Goal: Information Seeking & Learning: Stay updated

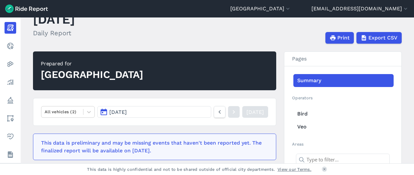
scroll to position [72, 0]
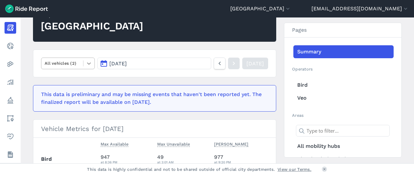
click at [87, 63] on icon at bounding box center [89, 63] width 4 height 2
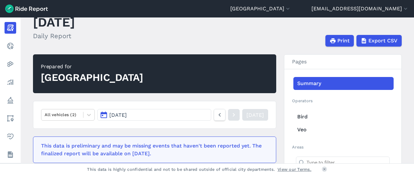
scroll to position [36, 0]
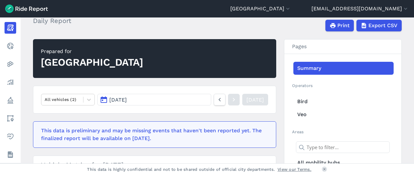
click at [186, 99] on button "[DATE]" at bounding box center [154, 100] width 114 height 12
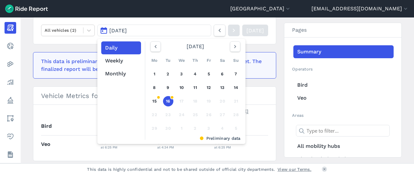
scroll to position [109, 0]
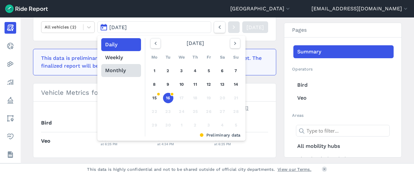
click at [117, 69] on button "Monthly" at bounding box center [121, 70] width 40 height 13
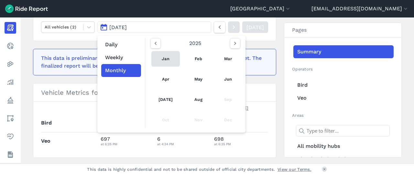
click at [161, 59] on link "Jan" at bounding box center [165, 59] width 28 height 16
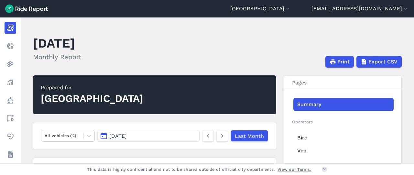
click at [81, 100] on div "[GEOGRAPHIC_DATA]" at bounding box center [92, 99] width 103 height 14
click at [285, 9] on button "[GEOGRAPHIC_DATA]" at bounding box center [260, 9] width 61 height 8
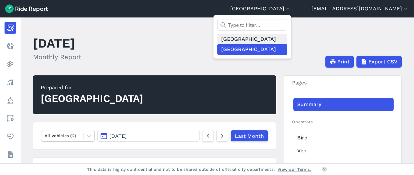
click at [261, 40] on link "[GEOGRAPHIC_DATA]" at bounding box center [252, 39] width 70 height 10
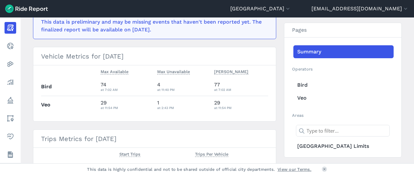
scroll to position [36, 0]
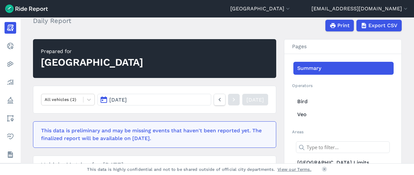
click at [127, 101] on span "[DATE]" at bounding box center [117, 100] width 17 height 6
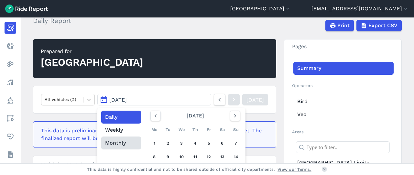
click at [111, 143] on button "Monthly" at bounding box center [121, 142] width 40 height 13
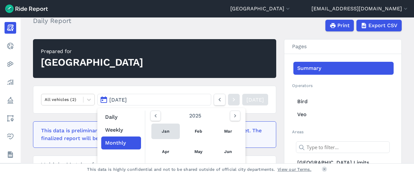
click at [162, 130] on link "Jan" at bounding box center [165, 132] width 28 height 16
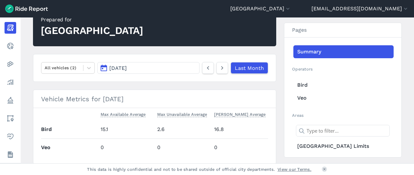
scroll to position [36, 0]
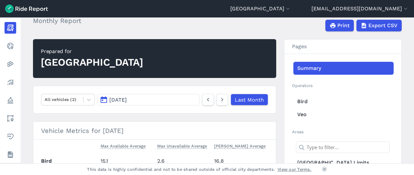
click at [136, 100] on button "[DATE]" at bounding box center [148, 100] width 102 height 12
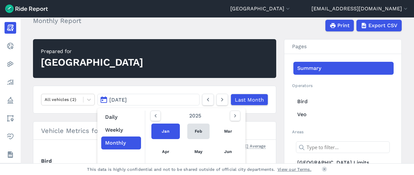
click at [191, 130] on link "Feb" at bounding box center [198, 132] width 22 height 16
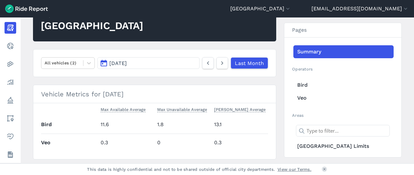
scroll to position [72, 0]
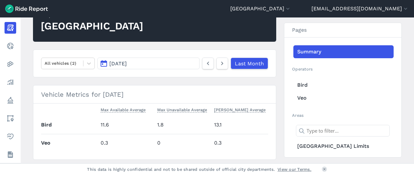
click at [134, 63] on button "[DATE]" at bounding box center [148, 64] width 102 height 12
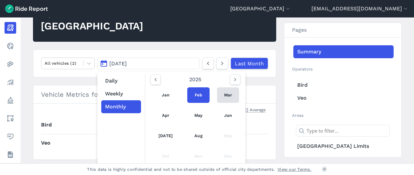
click at [224, 91] on link "Mar" at bounding box center [228, 95] width 22 height 16
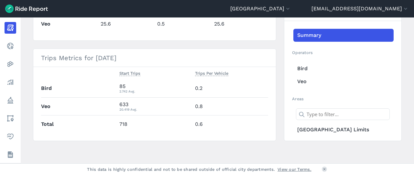
scroll to position [47, 0]
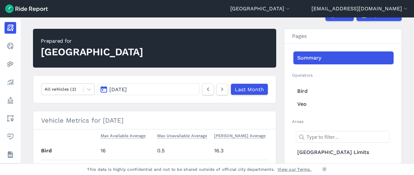
click at [178, 89] on button "[DATE]" at bounding box center [148, 89] width 102 height 12
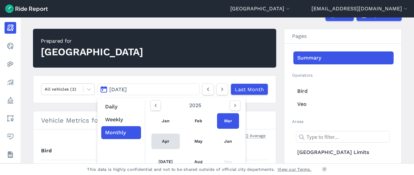
click at [160, 141] on link "Apr" at bounding box center [165, 142] width 28 height 16
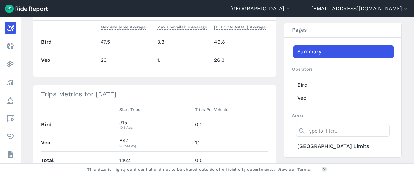
scroll to position [83, 0]
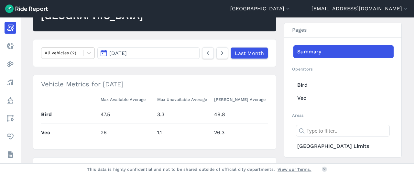
click at [146, 53] on button "[DATE]" at bounding box center [148, 53] width 102 height 12
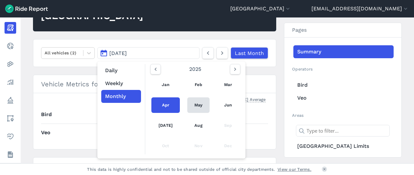
click at [196, 101] on link "May" at bounding box center [198, 105] width 22 height 16
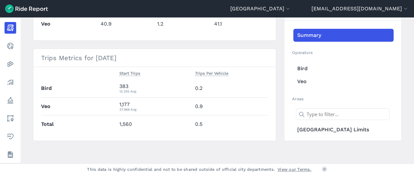
scroll to position [47, 0]
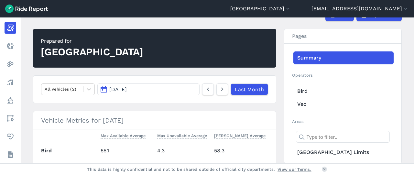
click at [165, 88] on button "[DATE]" at bounding box center [148, 89] width 102 height 12
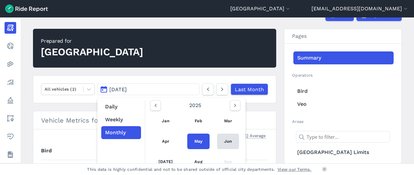
click at [228, 139] on link "Jun" at bounding box center [228, 142] width 22 height 16
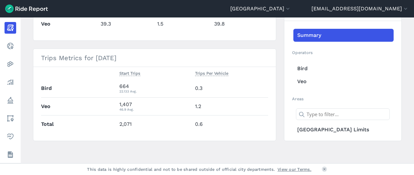
scroll to position [83, 0]
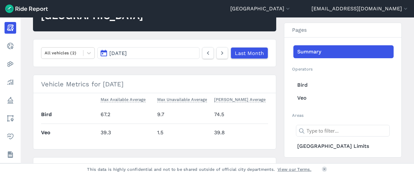
click at [150, 54] on button "[DATE]" at bounding box center [148, 53] width 102 height 12
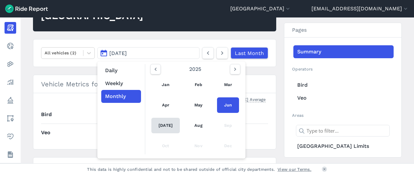
click at [162, 126] on link "[DATE]" at bounding box center [165, 126] width 28 height 16
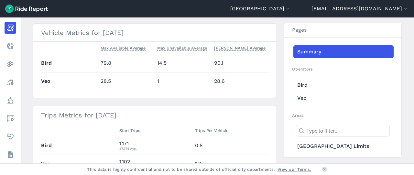
scroll to position [83, 0]
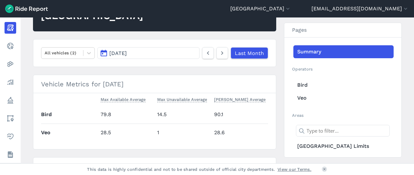
click at [156, 53] on button "[DATE]" at bounding box center [148, 53] width 102 height 12
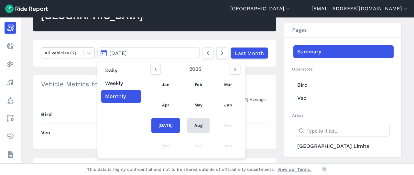
click at [191, 123] on link "Aug" at bounding box center [198, 126] width 22 height 16
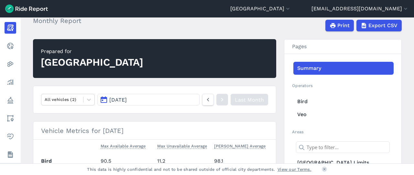
scroll to position [109, 0]
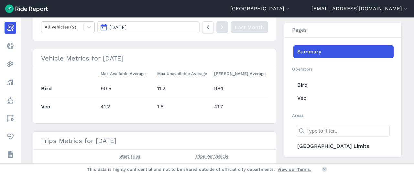
click at [166, 28] on button "[DATE]" at bounding box center [148, 27] width 102 height 12
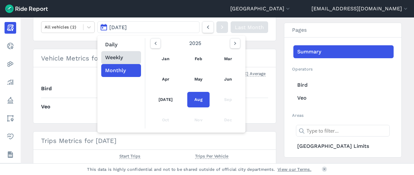
click at [122, 60] on button "Weekly" at bounding box center [121, 57] width 40 height 13
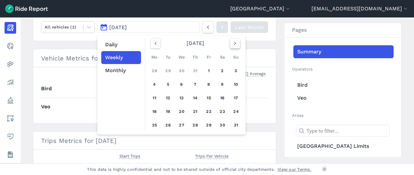
click at [232, 44] on icon "button" at bounding box center [235, 43] width 6 height 6
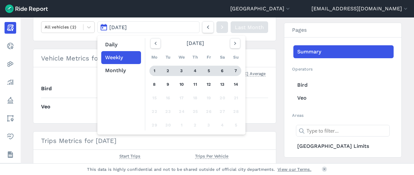
click at [155, 72] on div "1" at bounding box center [154, 71] width 10 height 10
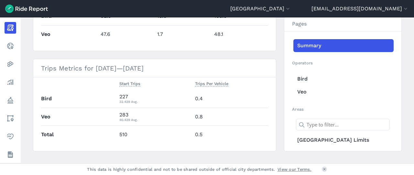
scroll to position [72, 0]
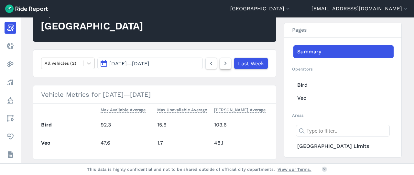
click at [224, 63] on use at bounding box center [225, 64] width 2 height 4
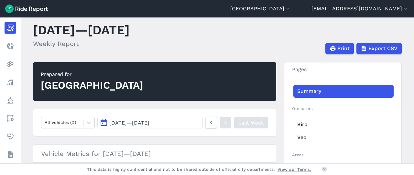
scroll to position [10, 0]
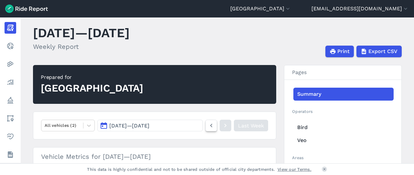
click at [208, 124] on icon at bounding box center [211, 126] width 7 height 8
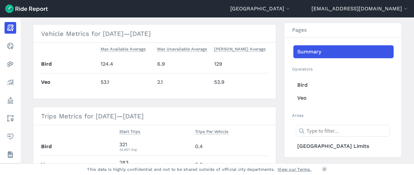
scroll to position [83, 0]
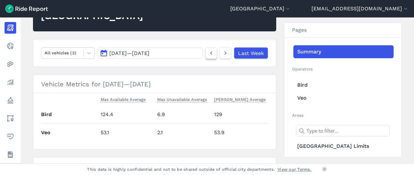
click at [210, 56] on icon at bounding box center [211, 53] width 7 height 8
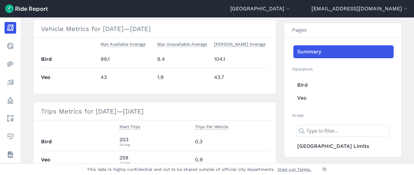
scroll to position [83, 0]
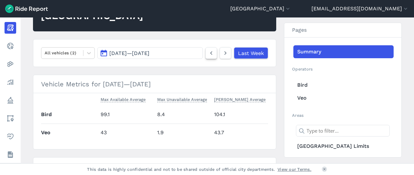
click at [209, 56] on icon at bounding box center [211, 53] width 7 height 8
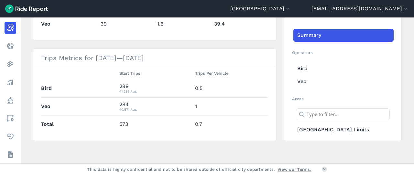
scroll to position [83, 0]
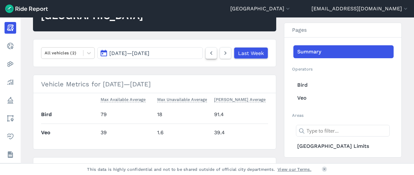
click at [209, 56] on icon at bounding box center [211, 53] width 7 height 8
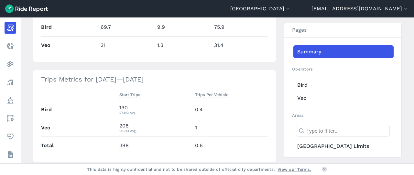
scroll to position [47, 0]
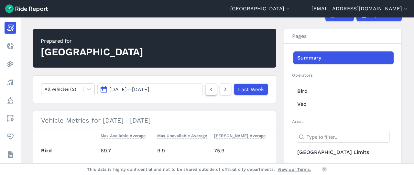
click at [208, 88] on icon at bounding box center [211, 89] width 7 height 8
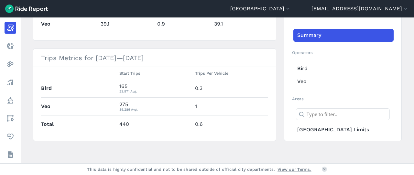
scroll to position [83, 0]
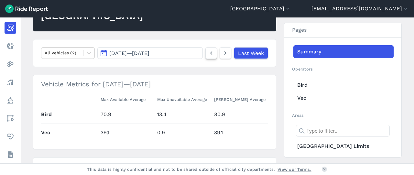
click at [208, 54] on icon at bounding box center [211, 53] width 7 height 8
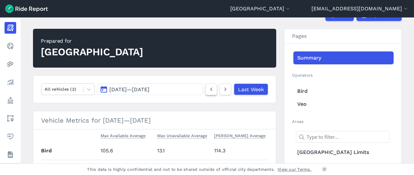
click at [210, 88] on use at bounding box center [211, 90] width 2 height 4
